Goal: Navigation & Orientation: Find specific page/section

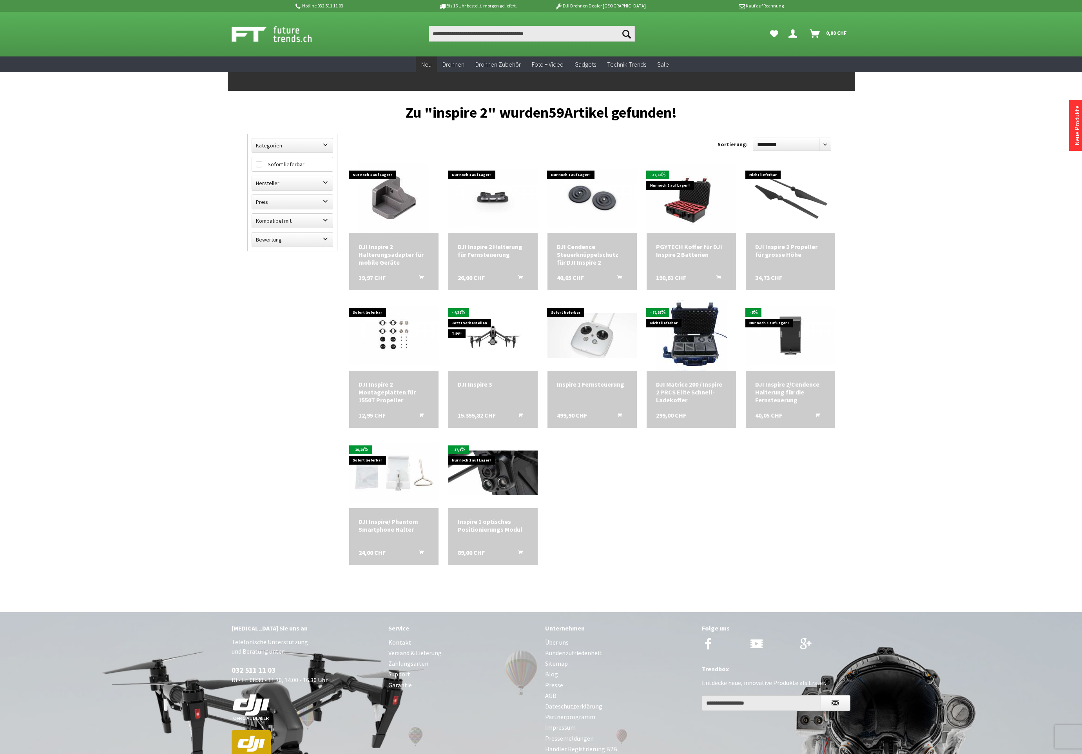
click at [431, 62] on span "Neu" at bounding box center [426, 64] width 10 height 8
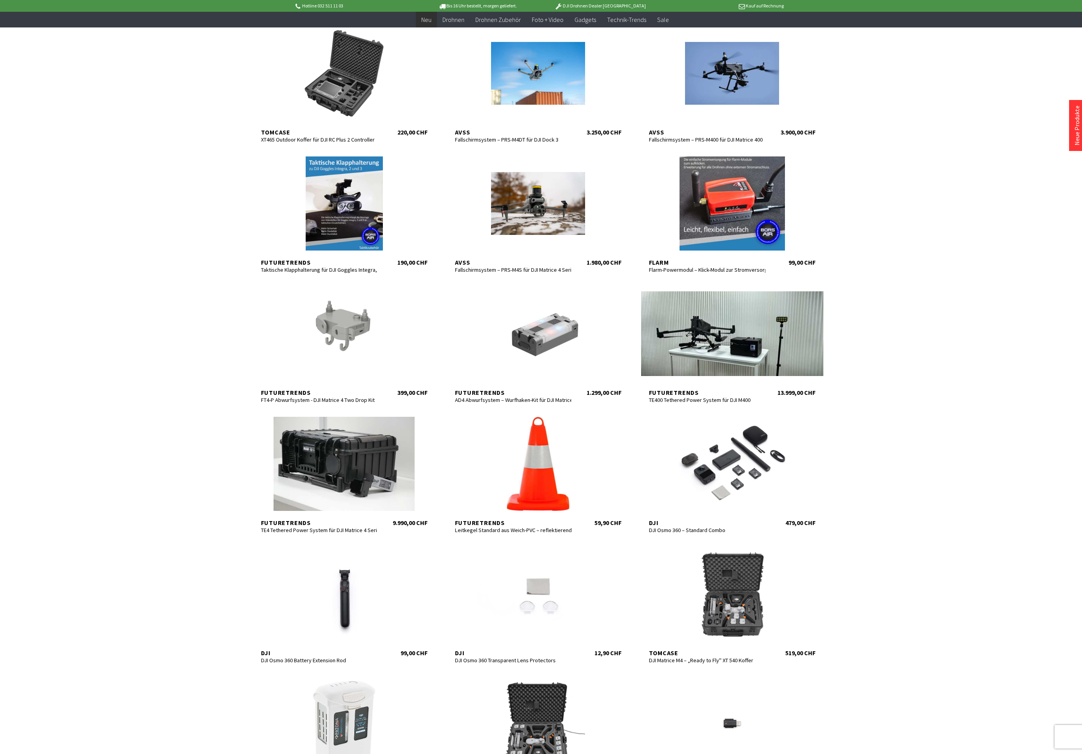
scroll to position [323, 0]
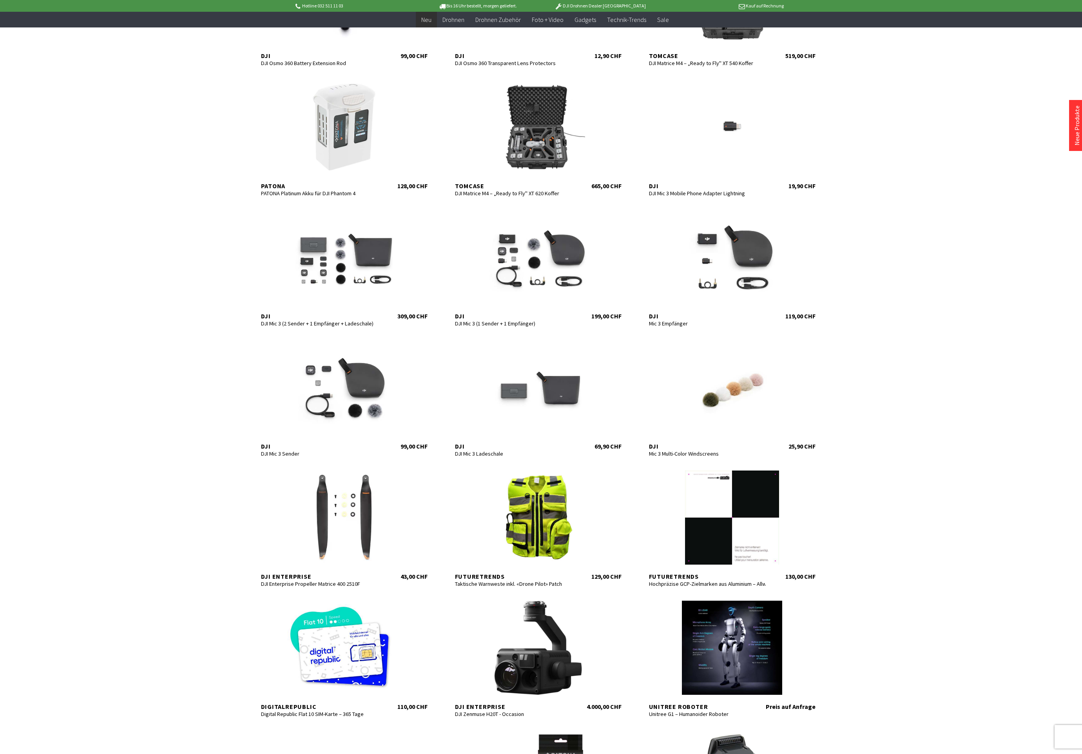
scroll to position [883, 0]
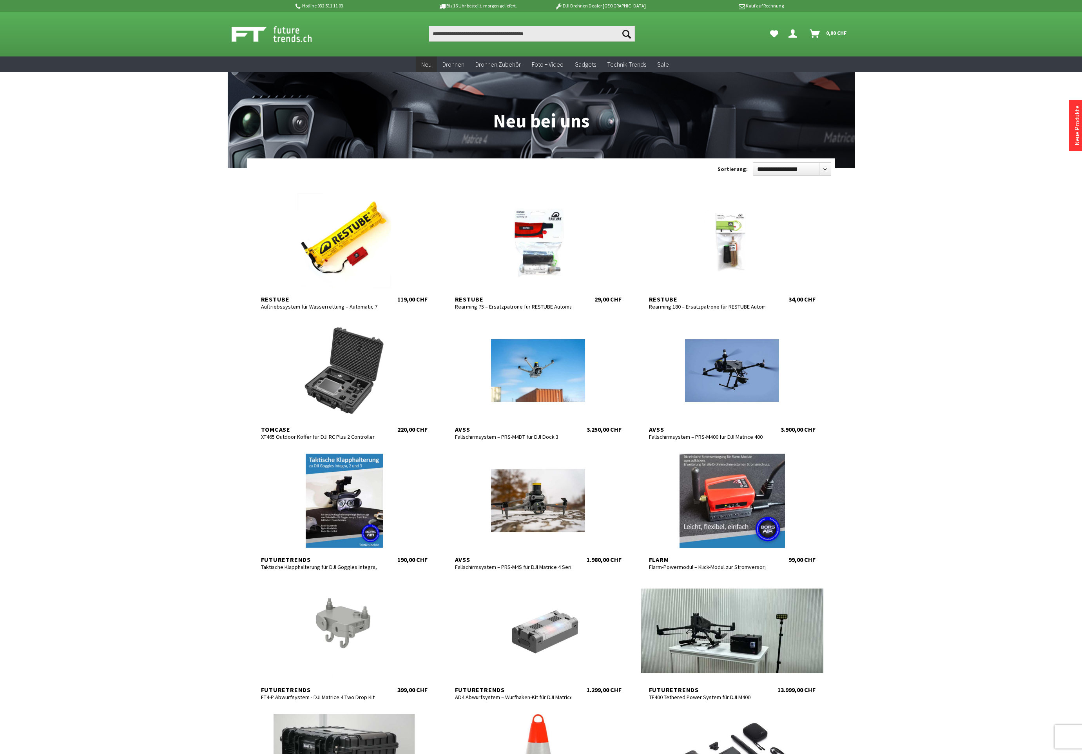
click at [791, 34] on icon "Hi, Jerry - Dein Konto" at bounding box center [792, 30] width 9 height 6
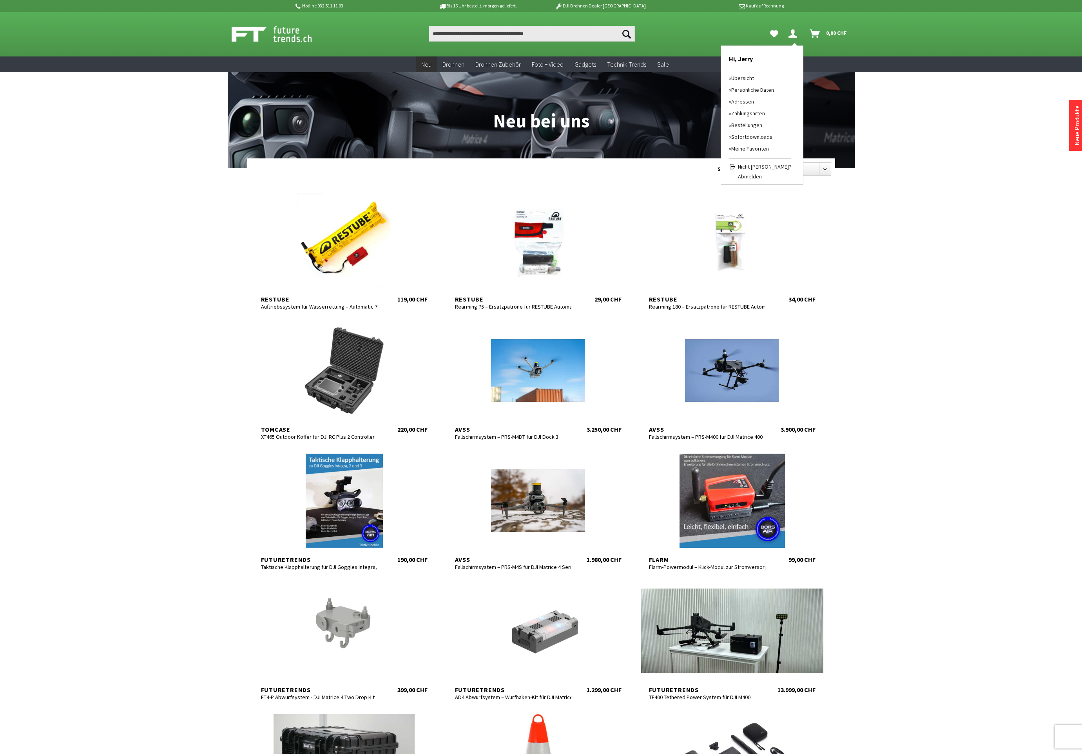
click at [744, 125] on link "Bestellungen" at bounding box center [760, 125] width 62 height 12
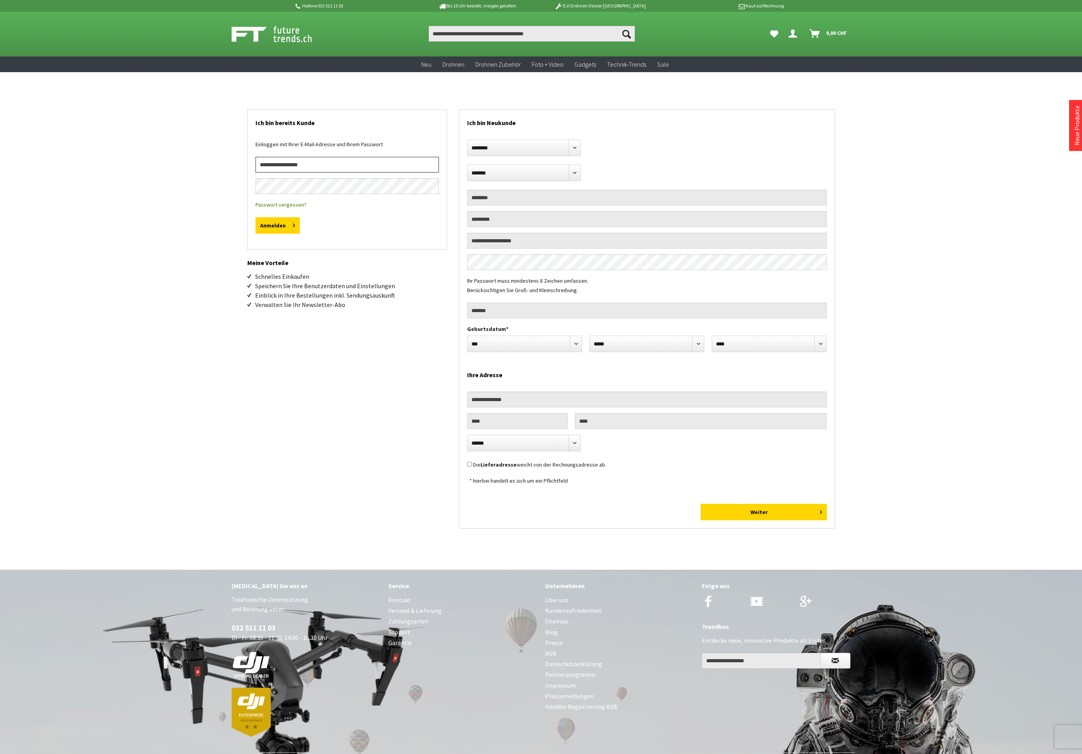
type input "**********"
click at [281, 220] on button "Anmelden" at bounding box center [278, 225] width 44 height 16
click at [501, 36] on input "Produkt, Marke, Kategorie, EAN, Artikelnummer…" at bounding box center [532, 34] width 206 height 16
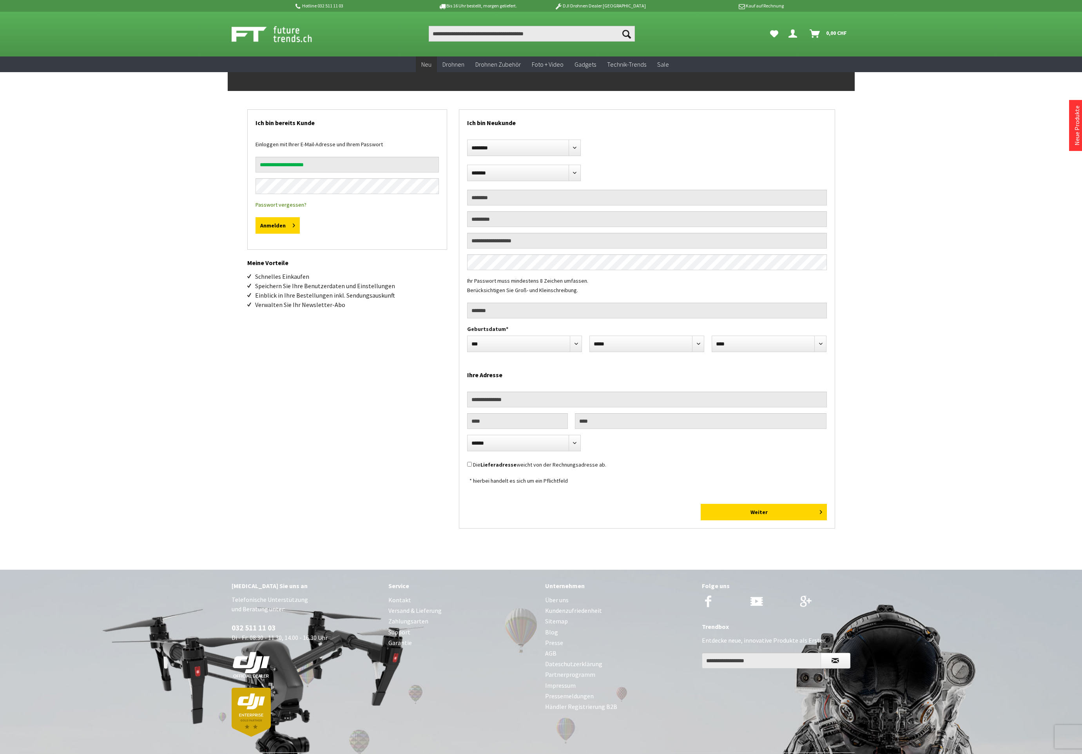
click at [433, 63] on link "Neu" at bounding box center [426, 64] width 21 height 16
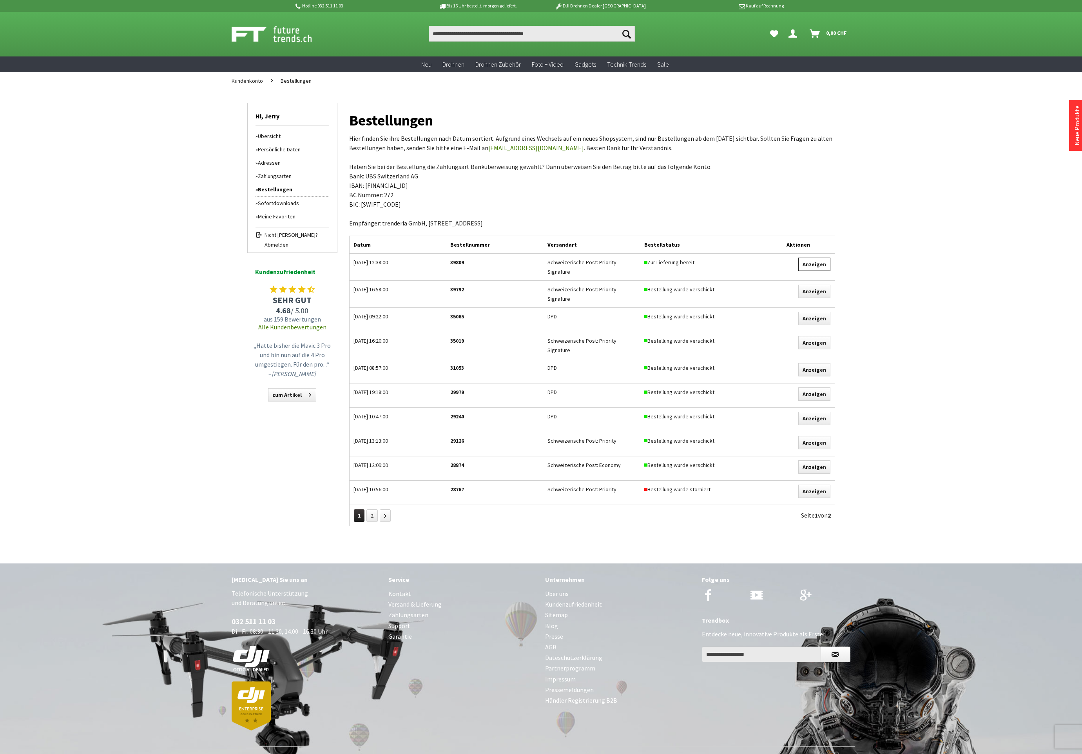
click at [818, 265] on link "Anzeigen" at bounding box center [814, 263] width 32 height 13
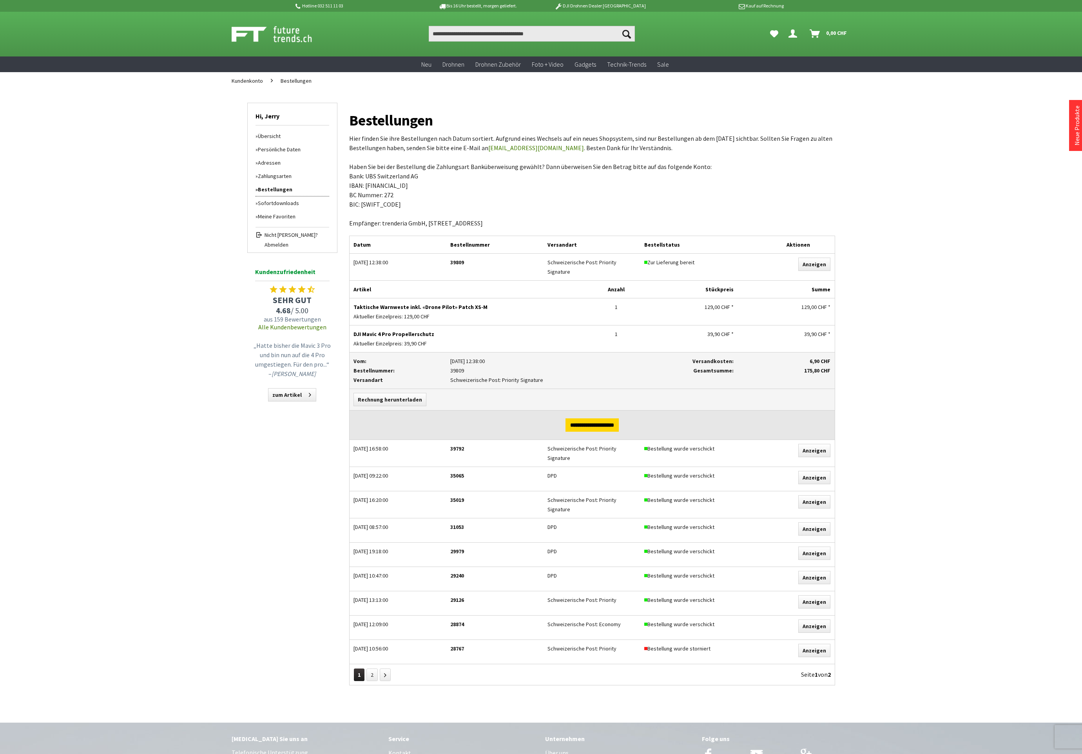
click at [404, 340] on span "39,90 CHF" at bounding box center [415, 343] width 23 height 7
drag, startPoint x: 353, startPoint y: 303, endPoint x: 489, endPoint y: 304, distance: 136.0
click at [489, 304] on p "Taktische Warnweste inkl. «Drone Pilot» Patch XS-M" at bounding box center [470, 306] width 235 height 9
copy p "Taktische Warnweste inkl. «Drone Pilot» Patch XS-M"
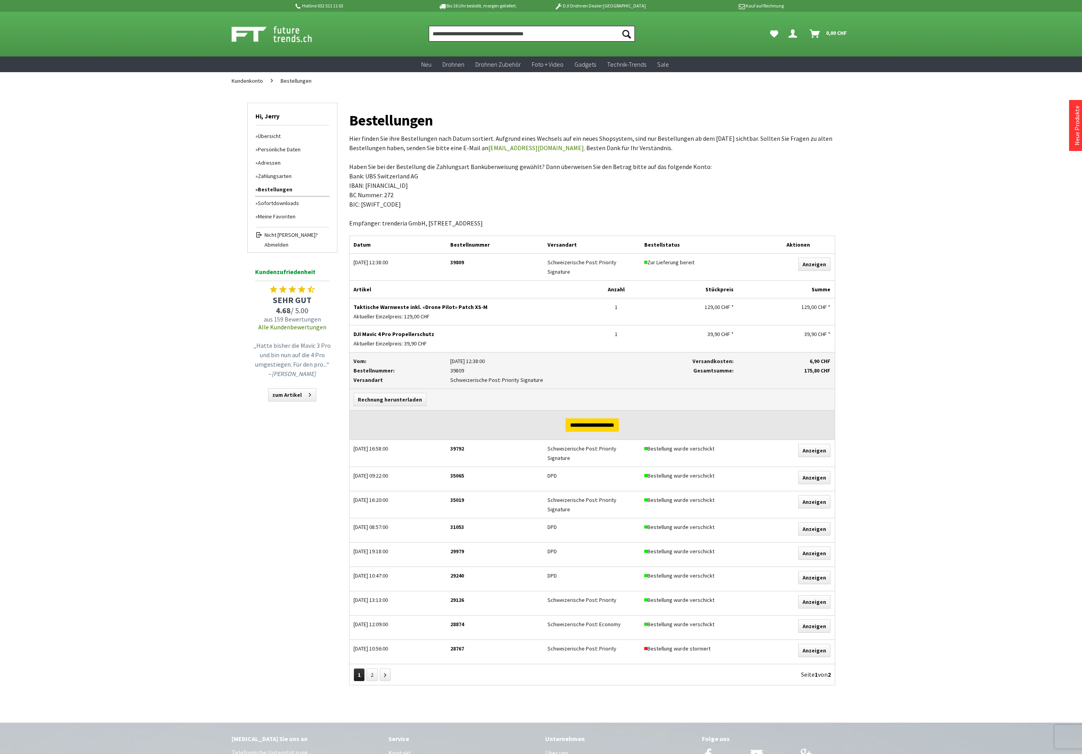
click at [497, 30] on input "Produkt, Marke, Kategorie, EAN, Artikelnummer…" at bounding box center [532, 34] width 206 height 16
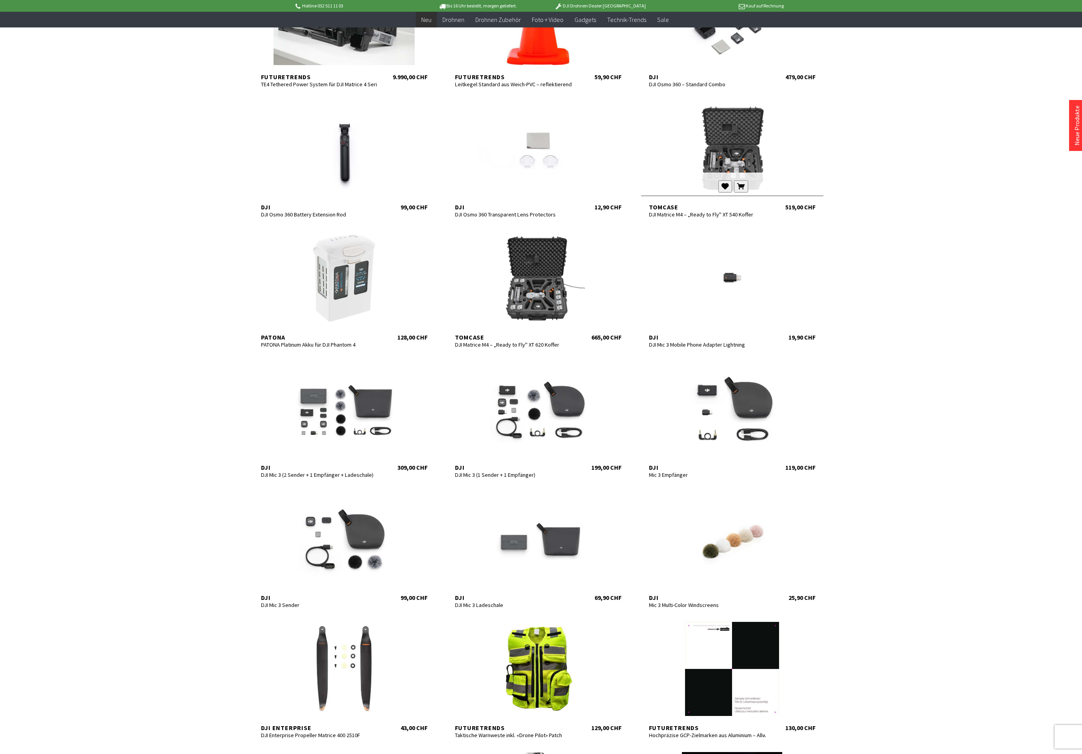
scroll to position [810, 0]
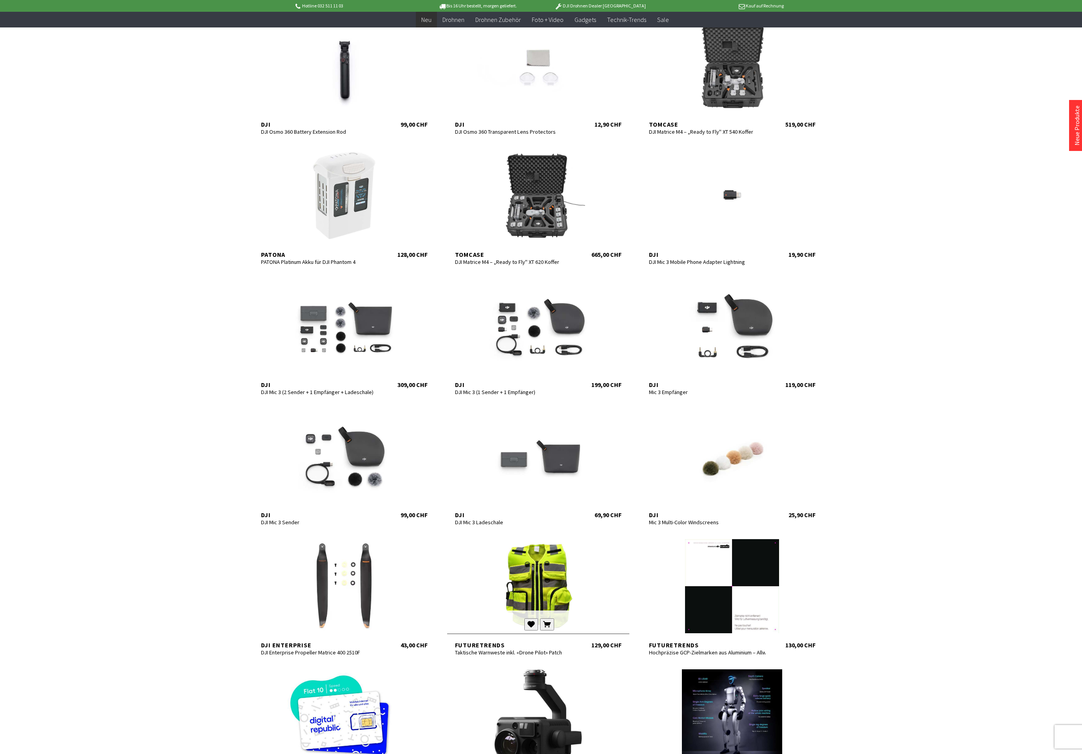
click at [531, 568] on div at bounding box center [538, 586] width 182 height 94
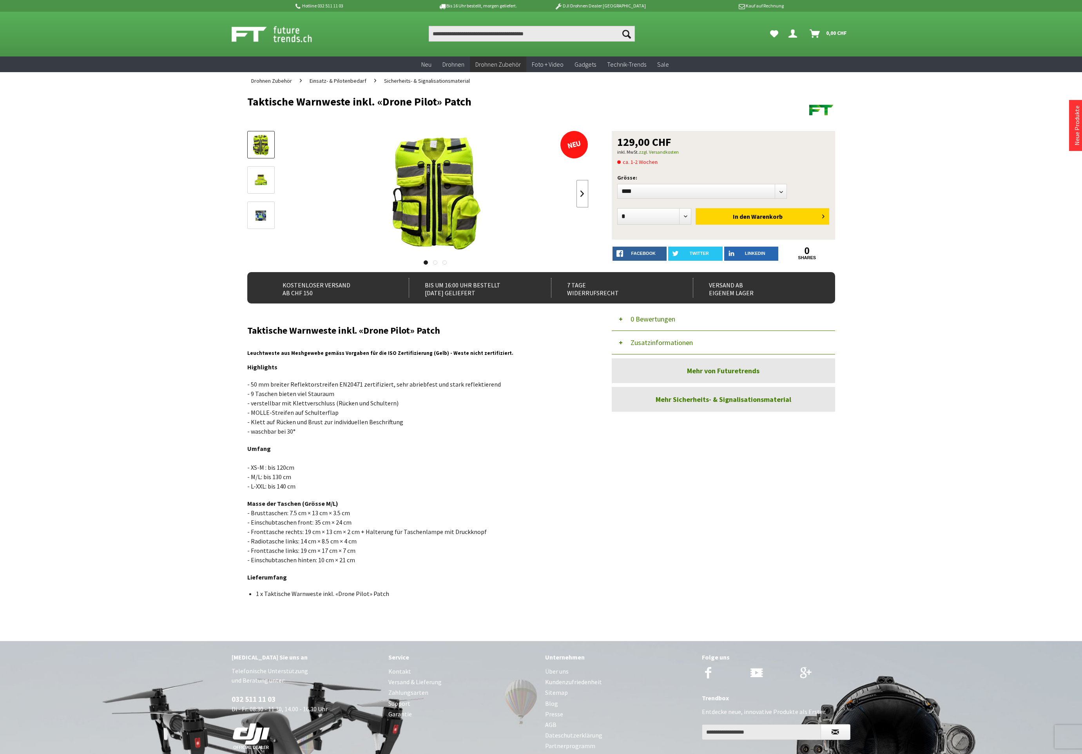
click at [580, 190] on link at bounding box center [582, 193] width 12 height 27
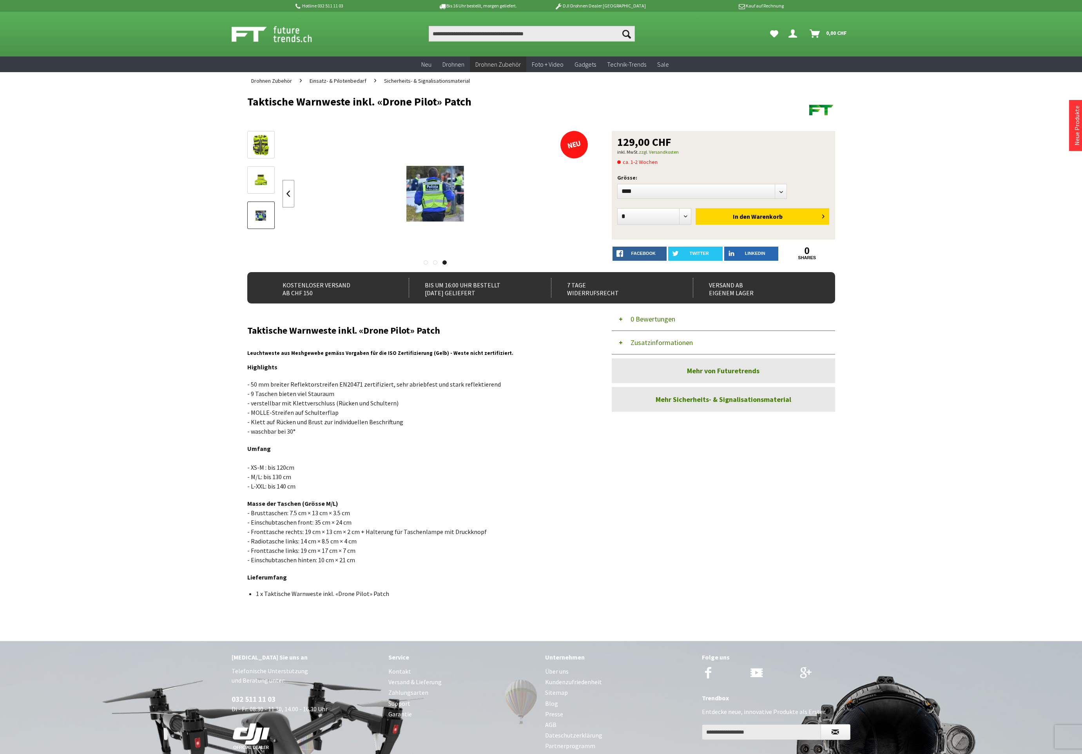
click at [285, 190] on link at bounding box center [289, 193] width 12 height 27
click at [285, 191] on link at bounding box center [289, 193] width 12 height 27
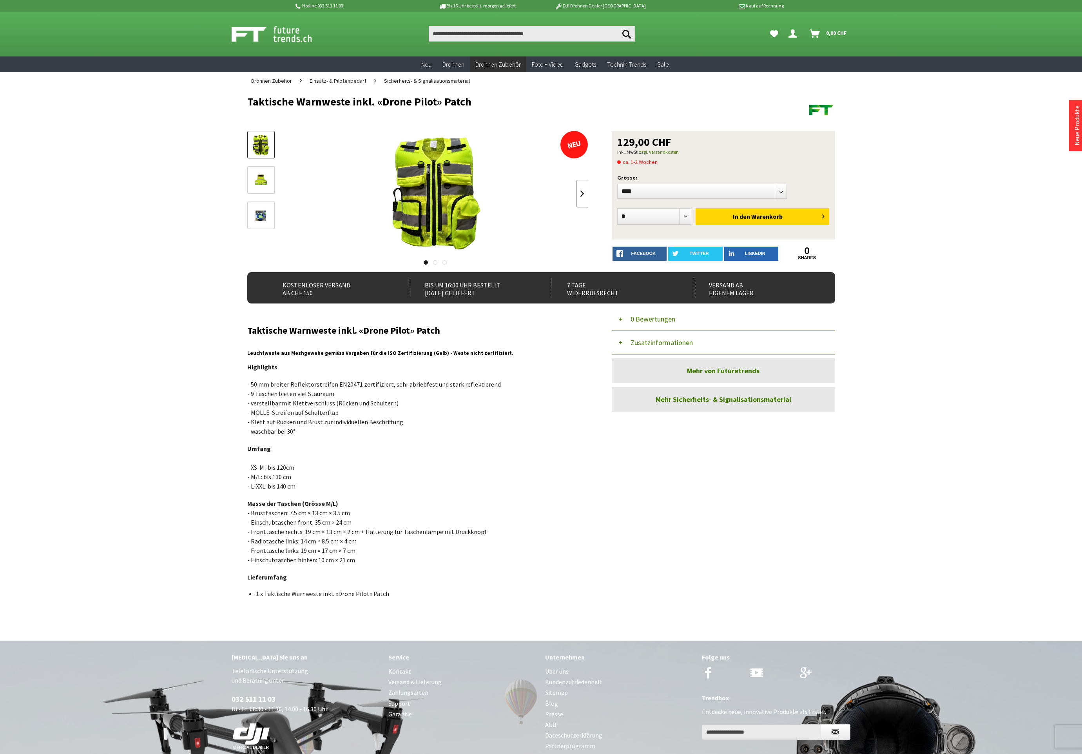
click at [580, 193] on link at bounding box center [582, 193] width 12 height 27
click at [129, 152] on div "Hotline 032 511 11 03 Bis 16 Uhr bestellt, morgen geliefert. DJI Drohnen Dealer…" at bounding box center [541, 437] width 1082 height 874
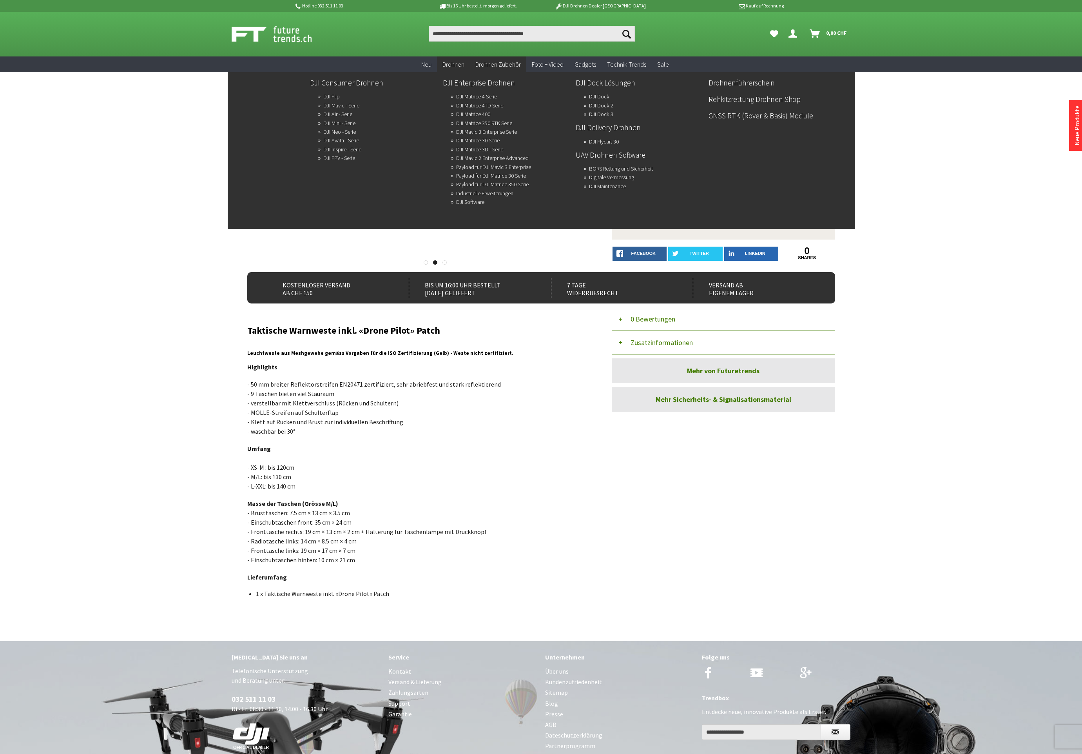
click at [356, 106] on link "DJI Mavic - Serie" at bounding box center [341, 105] width 36 height 11
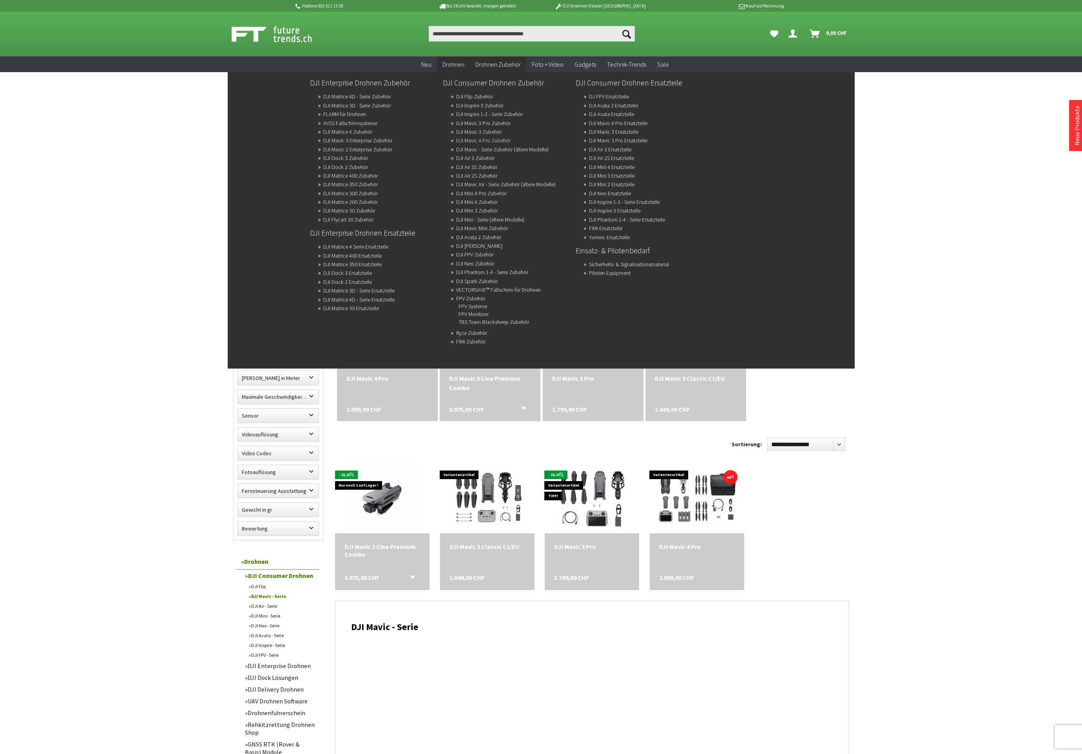
click at [485, 139] on link "DJI Mavic 4 Pro Zubehör" at bounding box center [483, 140] width 54 height 11
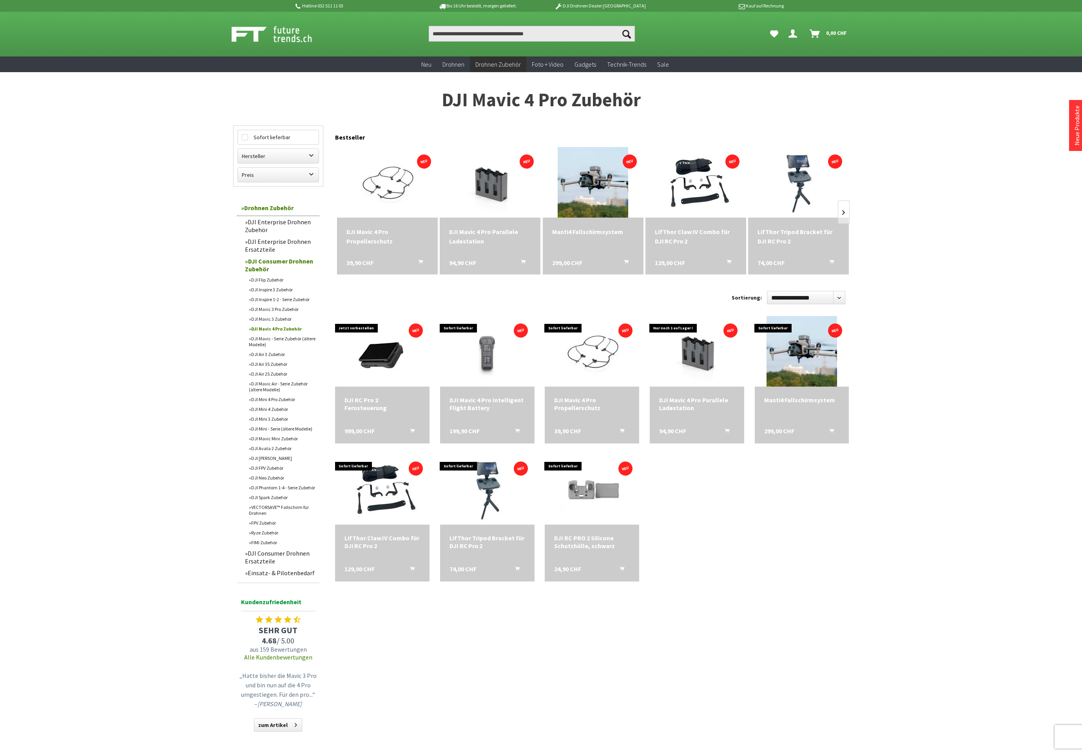
click at [302, 573] on link "Einsatz- & Pilotenbedarf" at bounding box center [280, 573] width 78 height 12
